Goal: Task Accomplishment & Management: Use online tool/utility

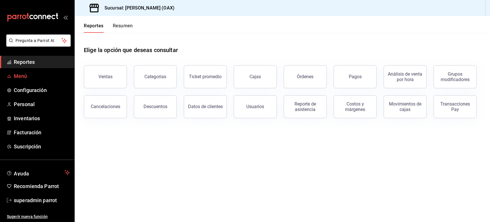
click at [27, 74] on span "Menú" at bounding box center [42, 76] width 56 height 8
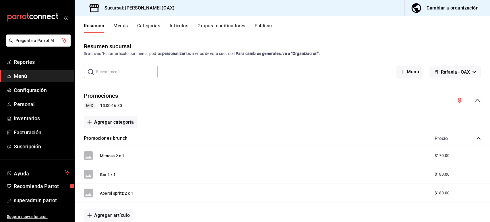
click at [475, 100] on icon "collapse-menu-row" at bounding box center [478, 100] width 6 height 3
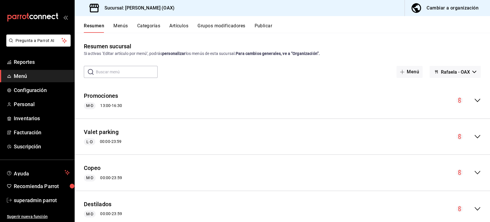
click at [263, 24] on button "Publicar" at bounding box center [263, 28] width 18 height 10
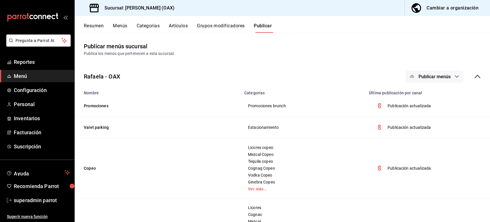
click at [455, 76] on icon "button" at bounding box center [457, 76] width 5 height 5
click at [436, 97] on span "Punto de venta" at bounding box center [438, 95] width 28 height 6
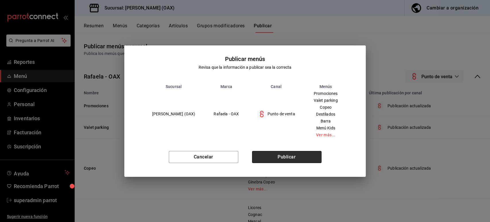
click at [271, 155] on button "Publicar" at bounding box center [286, 157] width 69 height 12
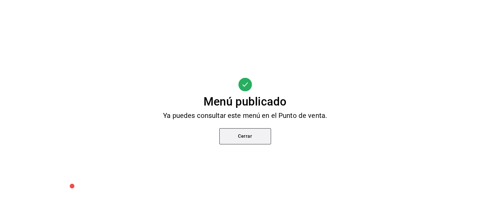
click at [238, 135] on button "Cerrar" at bounding box center [245, 136] width 52 height 16
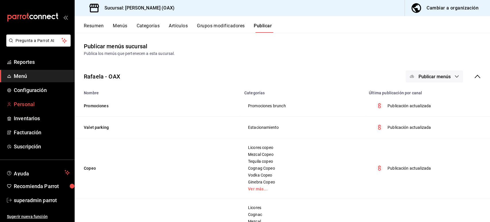
click at [27, 107] on span "Personal" at bounding box center [42, 104] width 56 height 8
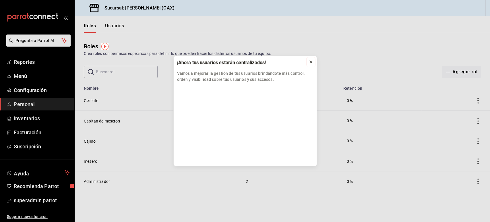
click at [310, 64] on icon at bounding box center [311, 61] width 5 height 5
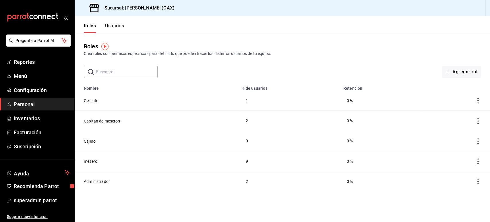
click at [117, 27] on button "Usuarios" at bounding box center [114, 28] width 19 height 10
